Goal: Task Accomplishment & Management: Use online tool/utility

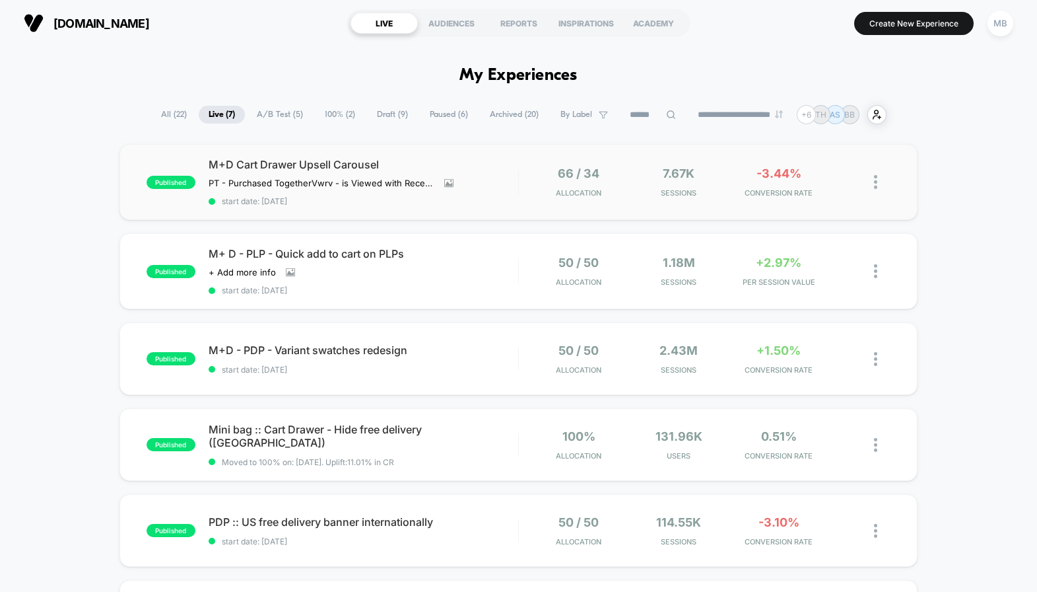
click at [506, 185] on div "M+D Cart Drawer Upsell Carousel PT - Purchased Together Vwrv - is Viewed with R…" at bounding box center [364, 182] width 310 height 48
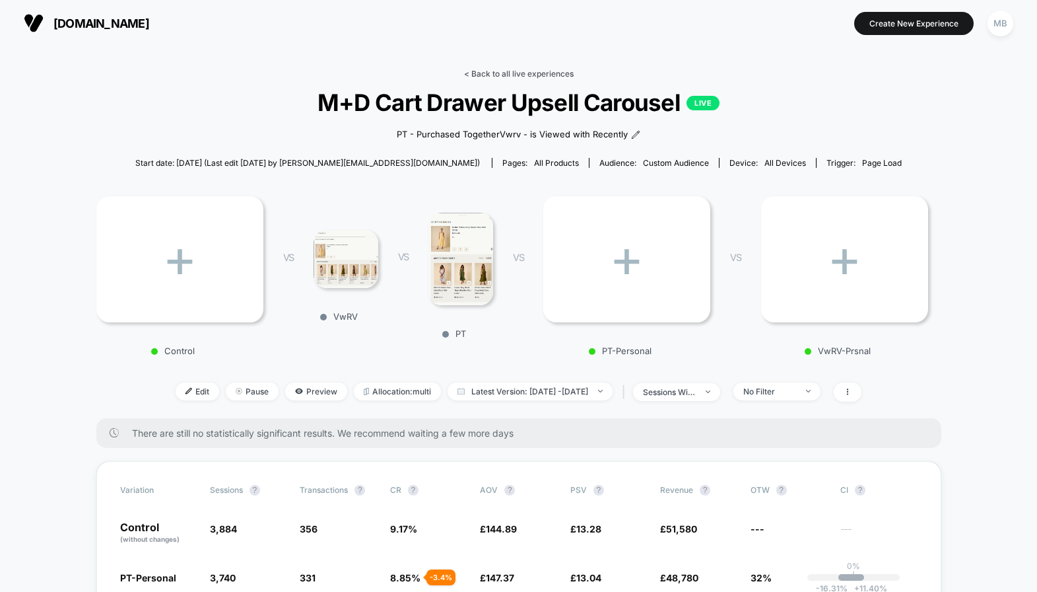
click at [482, 73] on link "< Back to all live experiences" at bounding box center [519, 74] width 110 height 10
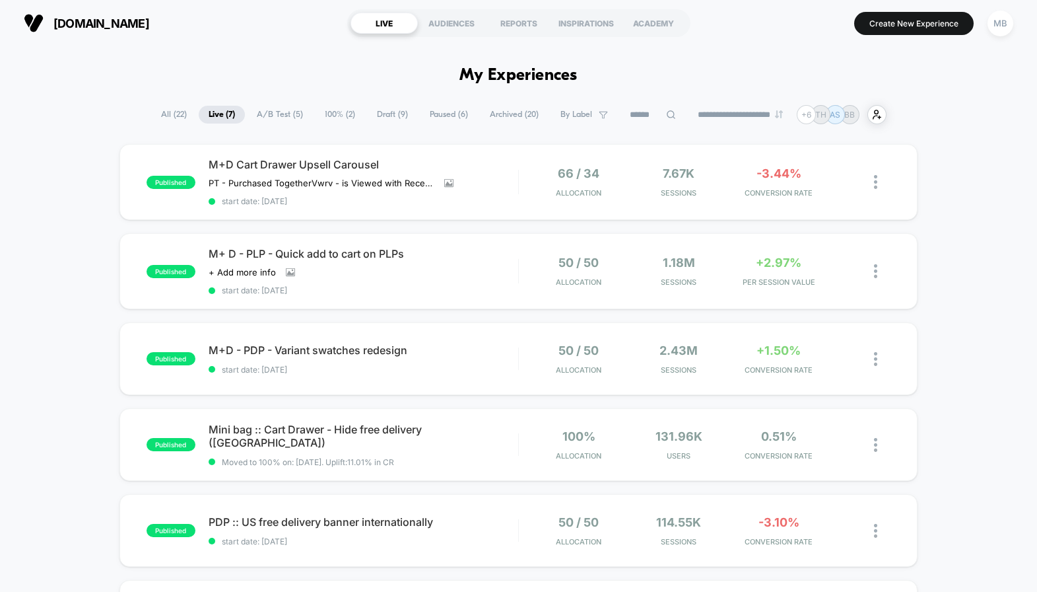
click at [283, 117] on span "A/B Test ( 5 )" at bounding box center [280, 115] width 66 height 18
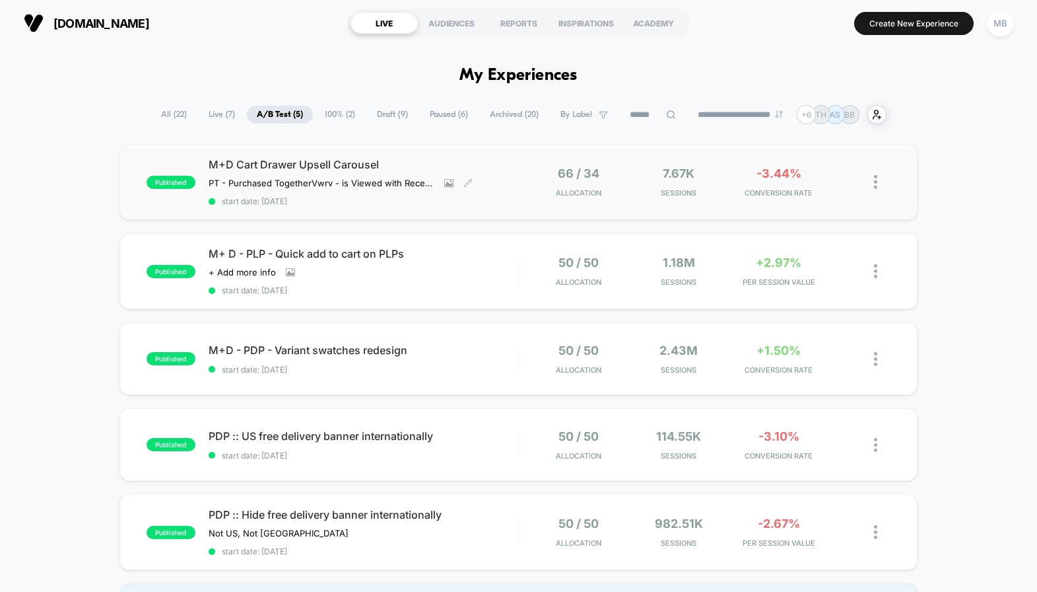
click at [506, 170] on span "M+D Cart Drawer Upsell Carousel" at bounding box center [364, 164] width 310 height 13
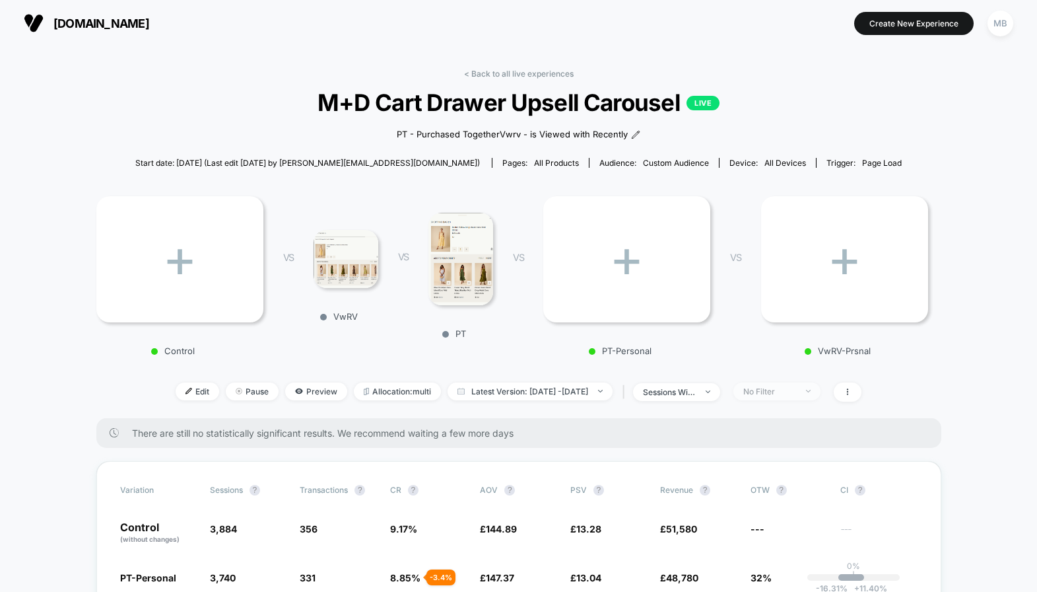
click at [773, 386] on div "No Filter" at bounding box center [769, 391] width 53 height 10
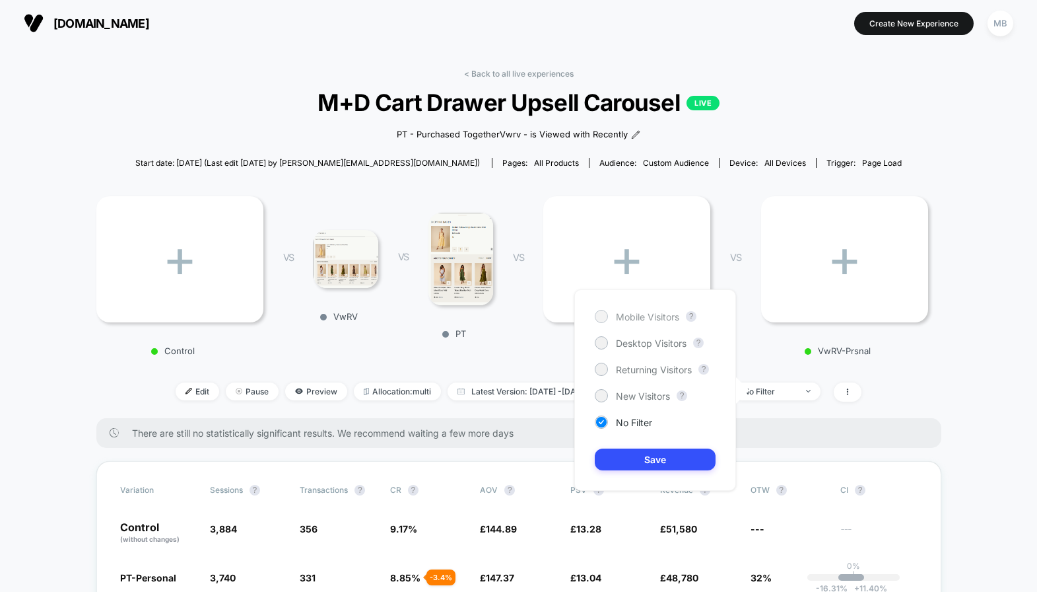
click at [661, 314] on span "Mobile Visitors" at bounding box center [647, 316] width 63 height 11
click at [634, 457] on button "Save" at bounding box center [655, 459] width 121 height 22
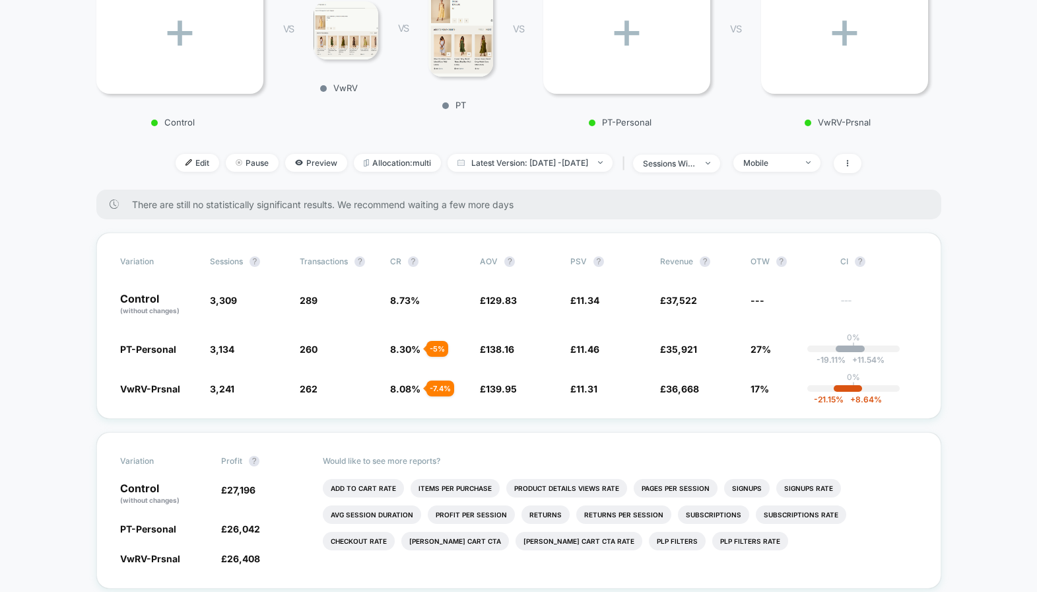
scroll to position [242, 0]
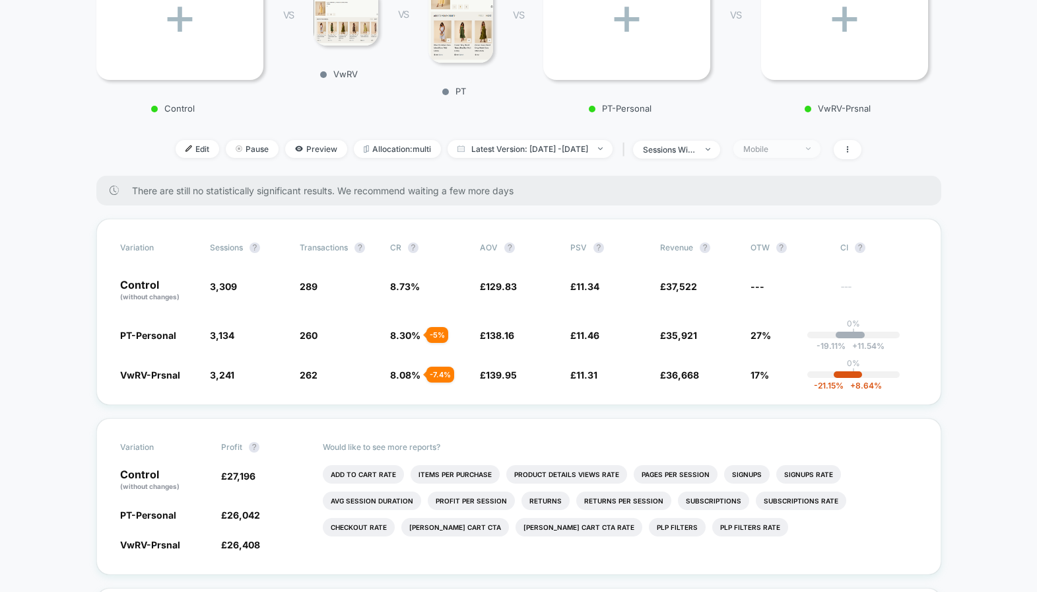
click at [796, 149] on div "Mobile" at bounding box center [769, 149] width 53 height 10
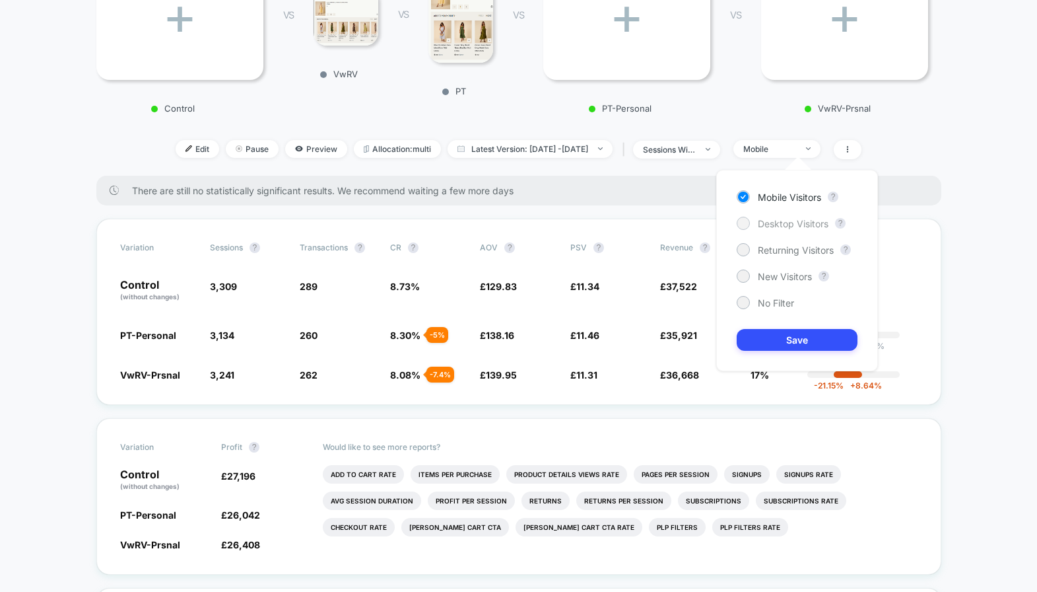
click at [783, 225] on span "Desktop Visitors" at bounding box center [793, 223] width 71 height 11
click at [763, 341] on button "Save" at bounding box center [797, 340] width 121 height 22
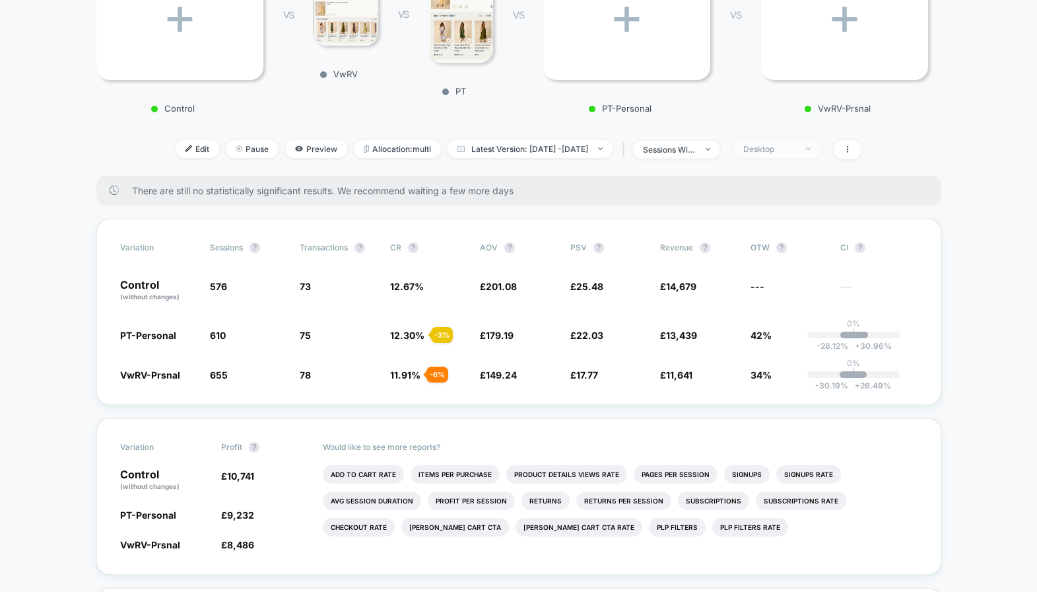
click at [805, 140] on span "Desktop" at bounding box center [776, 149] width 87 height 18
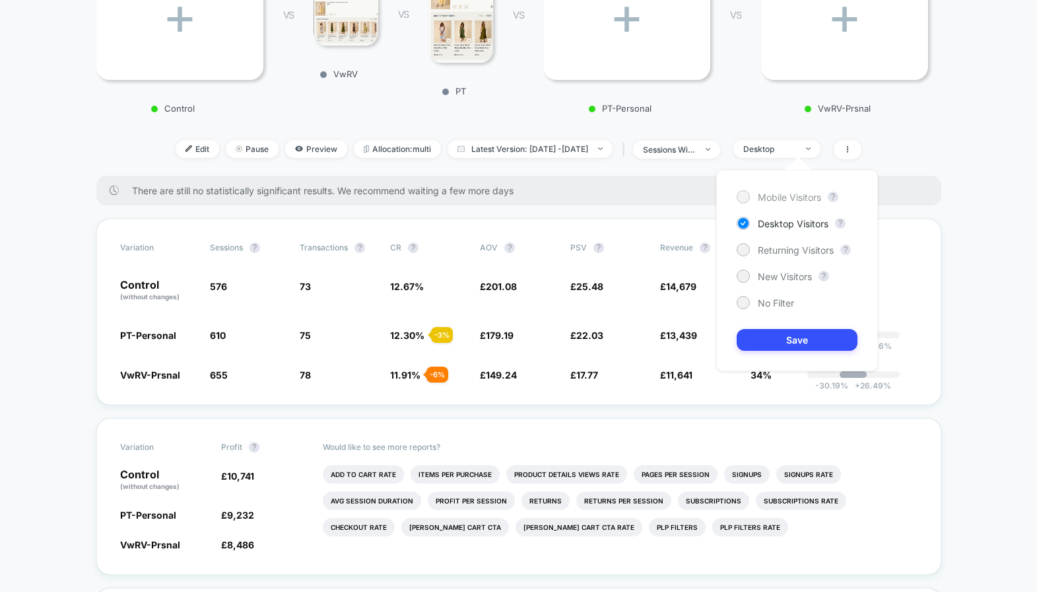
click at [785, 201] on span "Mobile Visitors" at bounding box center [789, 196] width 63 height 11
click at [758, 335] on button "Save" at bounding box center [797, 340] width 121 height 22
